Goal: Transaction & Acquisition: Purchase product/service

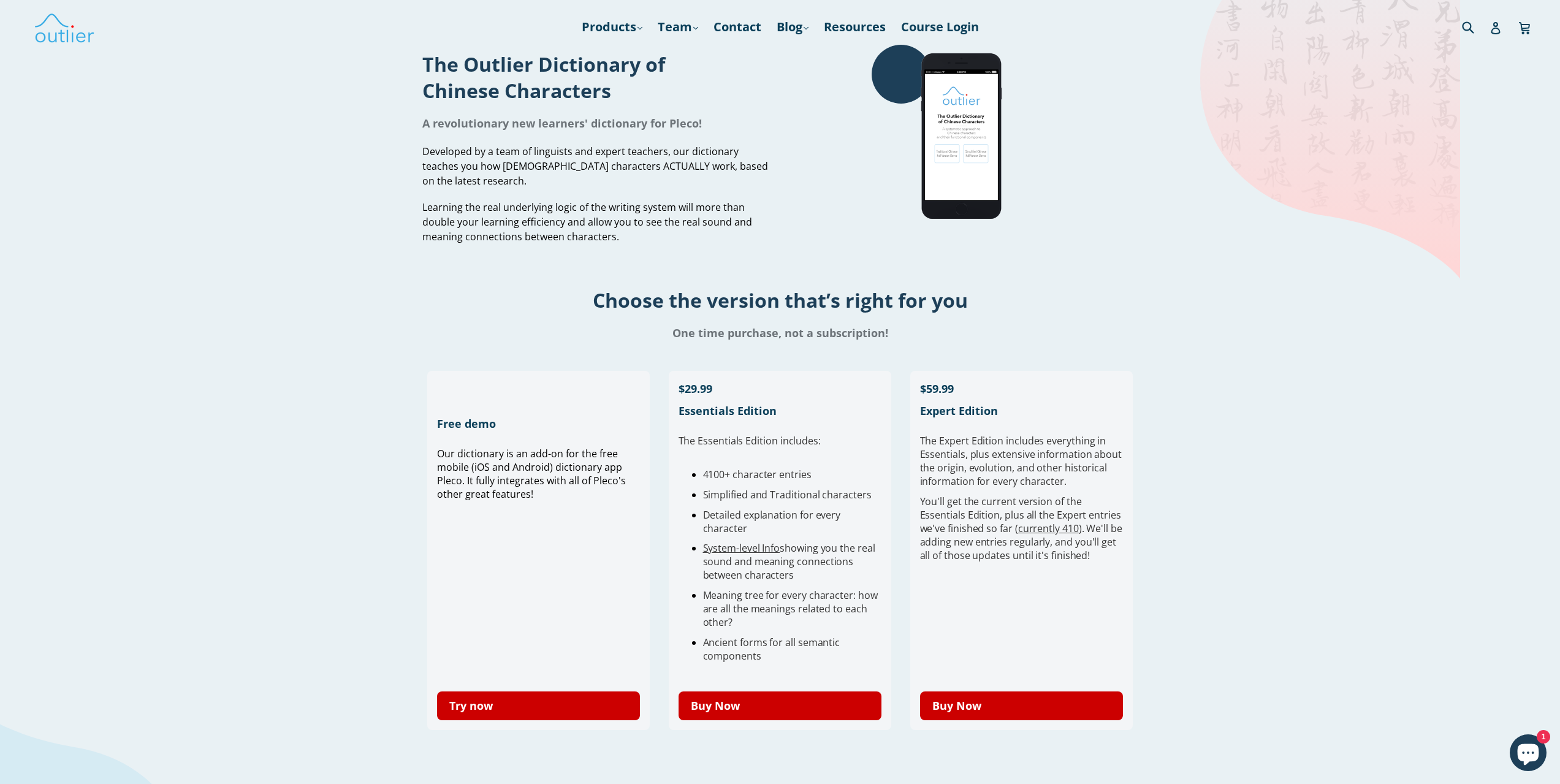
click at [572, 694] on link "Try now" at bounding box center [539, 706] width 204 height 29
click at [526, 706] on link "Try now" at bounding box center [539, 706] width 204 height 29
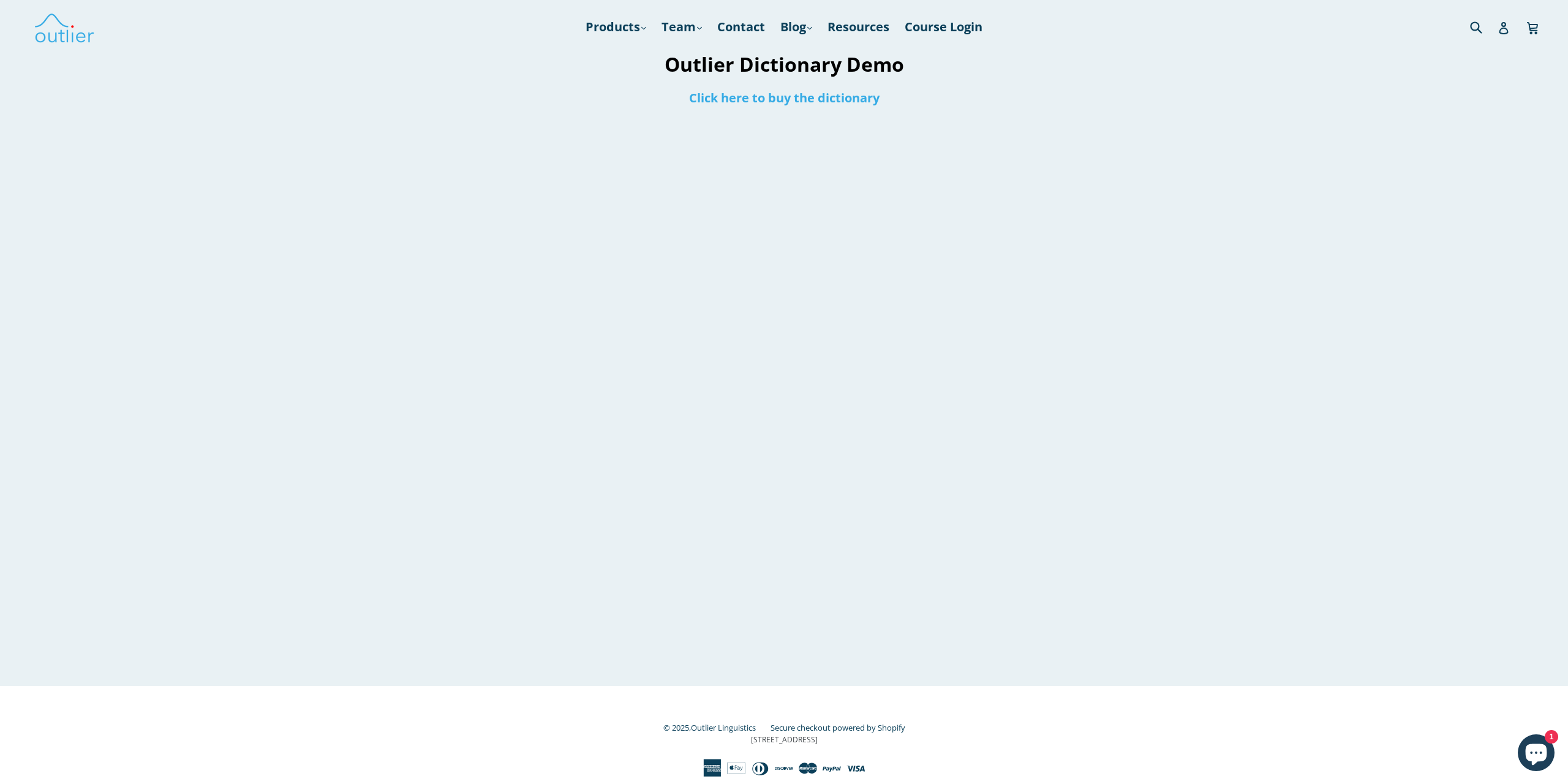
click at [1075, 454] on div at bounding box center [784, 399] width 772 height 573
click at [850, 94] on link "Click here to buy the dictionary" at bounding box center [784, 98] width 190 height 17
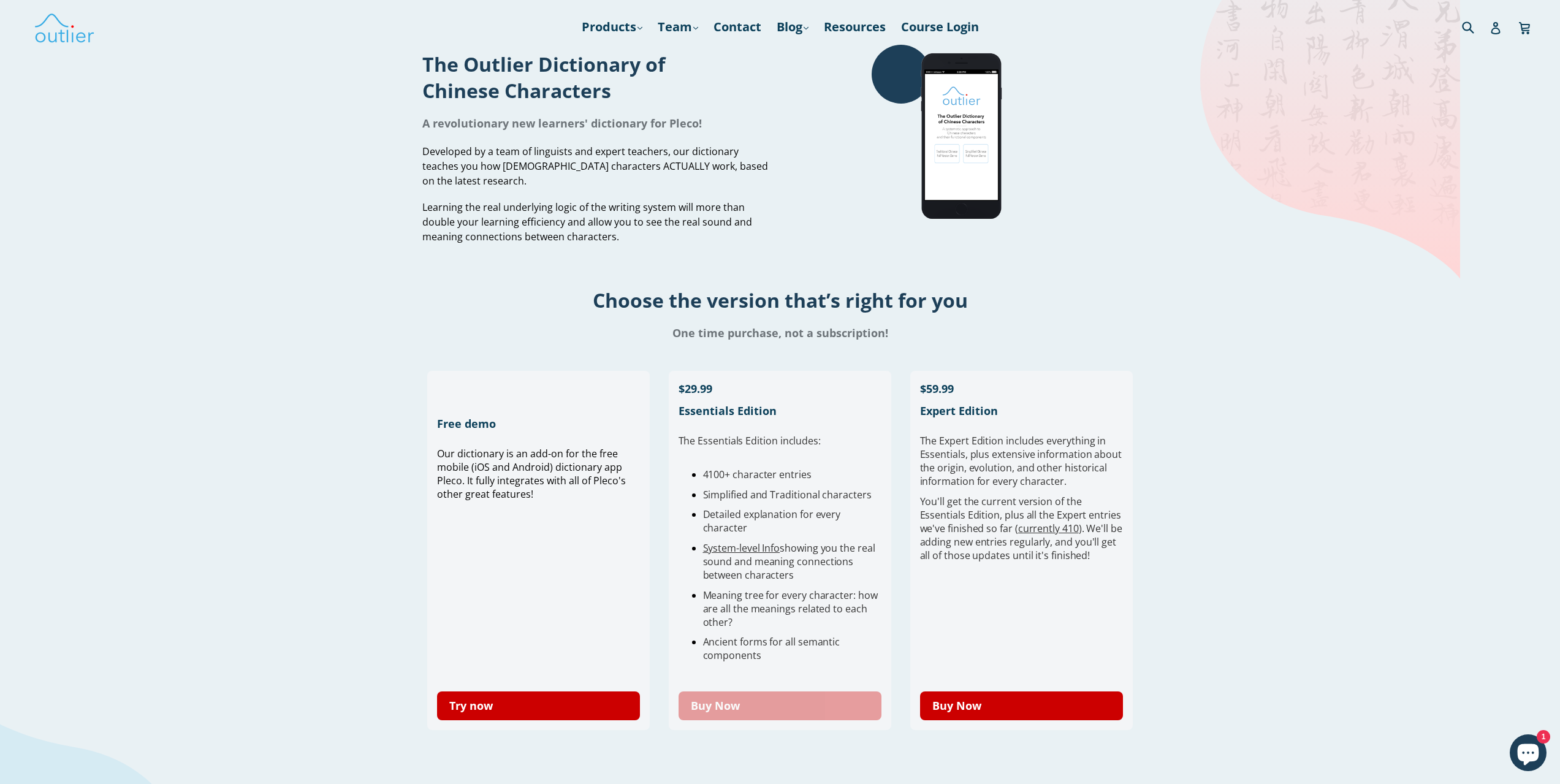
click at [727, 705] on link "Buy Now" at bounding box center [780, 706] width 204 height 29
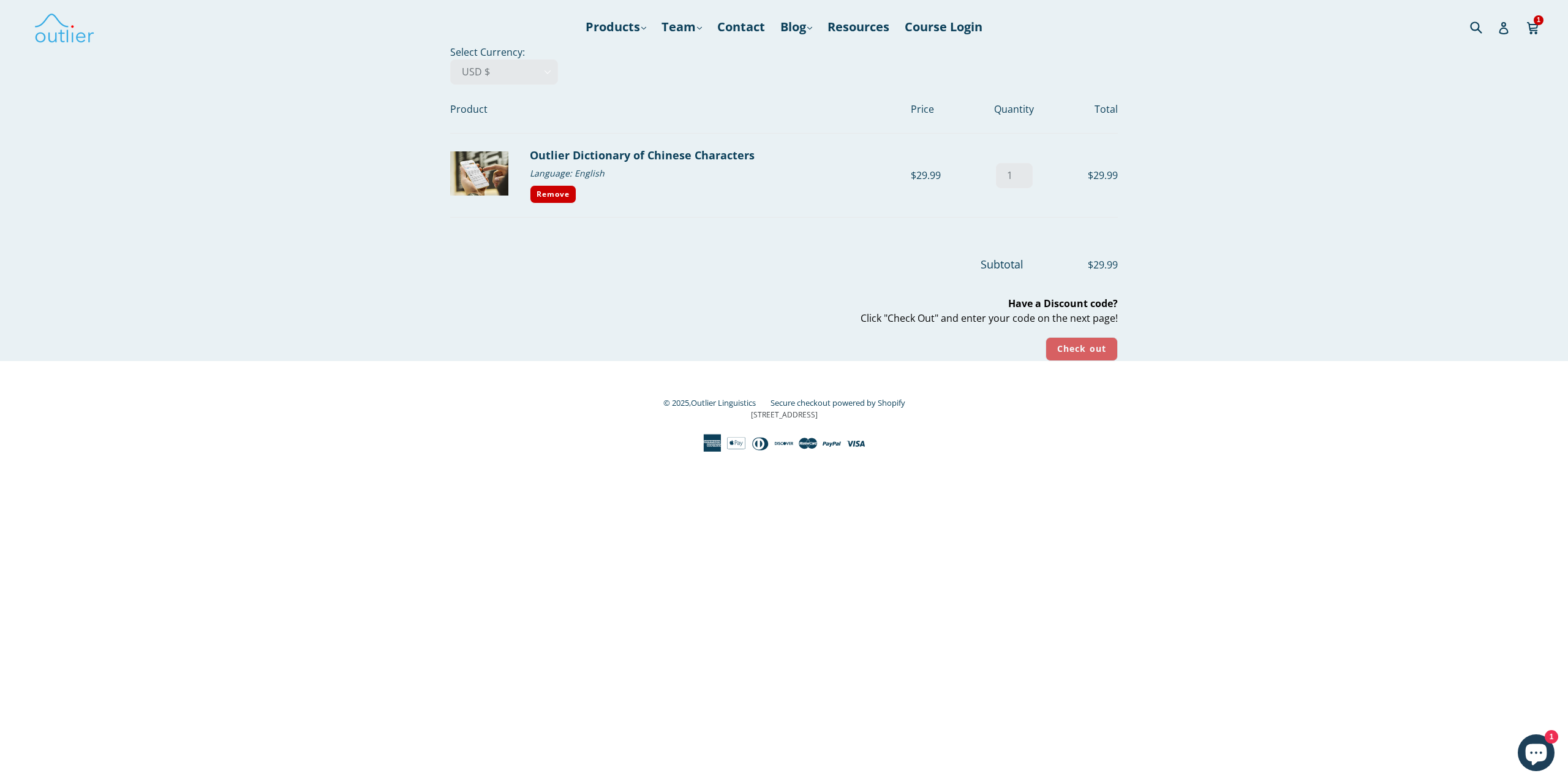
drag, startPoint x: 1064, startPoint y: 352, endPoint x: 888, endPoint y: 342, distance: 176.3
click at [888, 342] on div "Subtotal $29.99 Have a Discount code? Click "Check Out" and enter your code on …" at bounding box center [774, 308] width 686 height 105
click at [484, 59] on select "AED د.إ AFN ؋ ALL L AMD դր. ANG ƒ AUD $ AWG ƒ AZN ₼ BAM КМ BBD $ BDT ৳ BGN лв. …" at bounding box center [504, 72] width 108 height 25
select select "CAD"
click at [451, 59] on select "AED د.إ AFN ؋ ALL L AMD դր. ANG ƒ AUD $ AWG ƒ AZN ₼ BAM КМ BBD $ BDT ৳ BGN лв. …" at bounding box center [504, 72] width 108 height 25
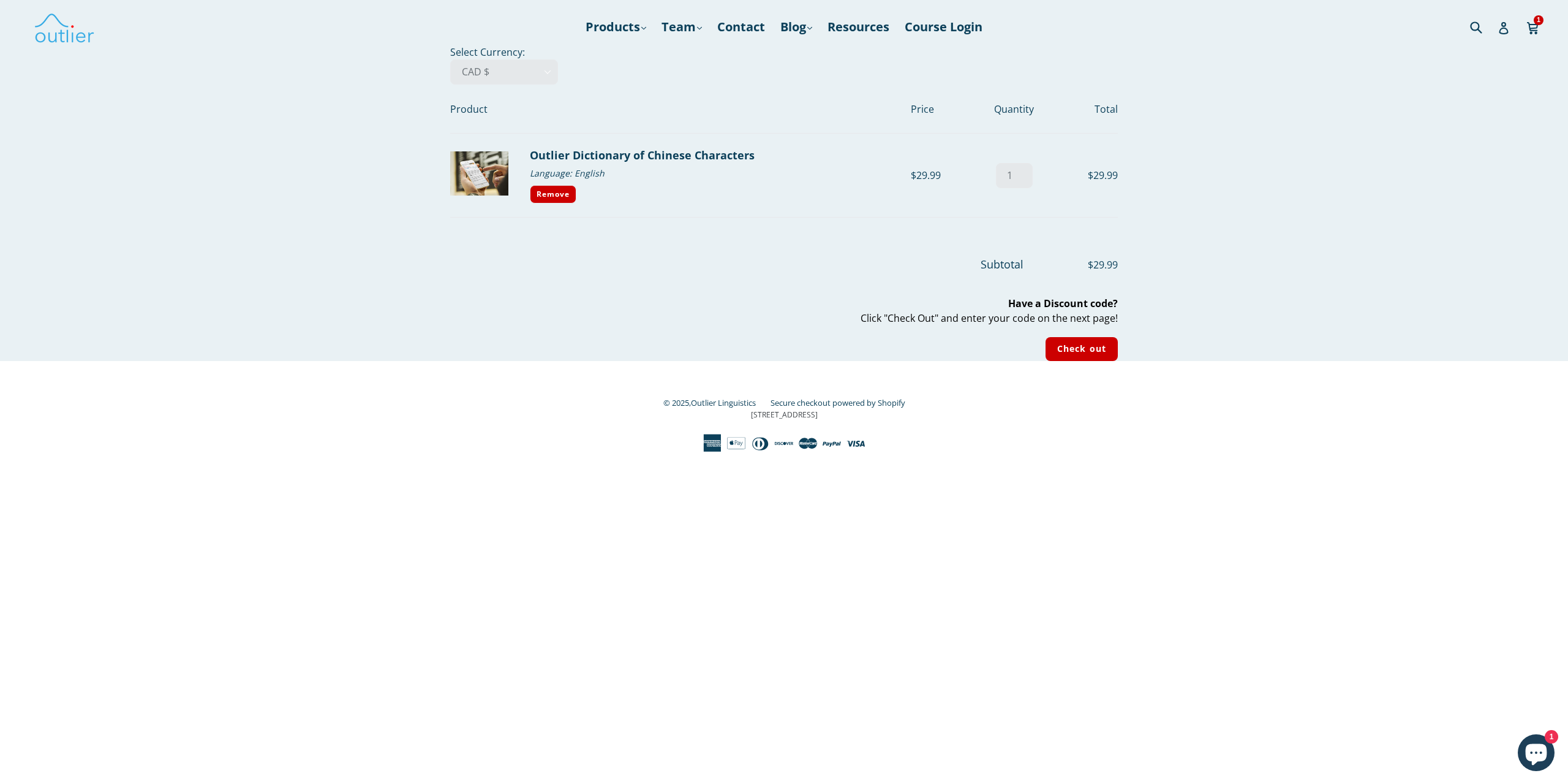
click at [453, 405] on div "© 2025, Outlier Linguistics Secure checkout powered by Shopify 3 Germay Drive S…" at bounding box center [784, 423] width 668 height 57
click at [1098, 349] on input "Check out" at bounding box center [1081, 349] width 72 height 24
